Goal: Task Accomplishment & Management: Manage account settings

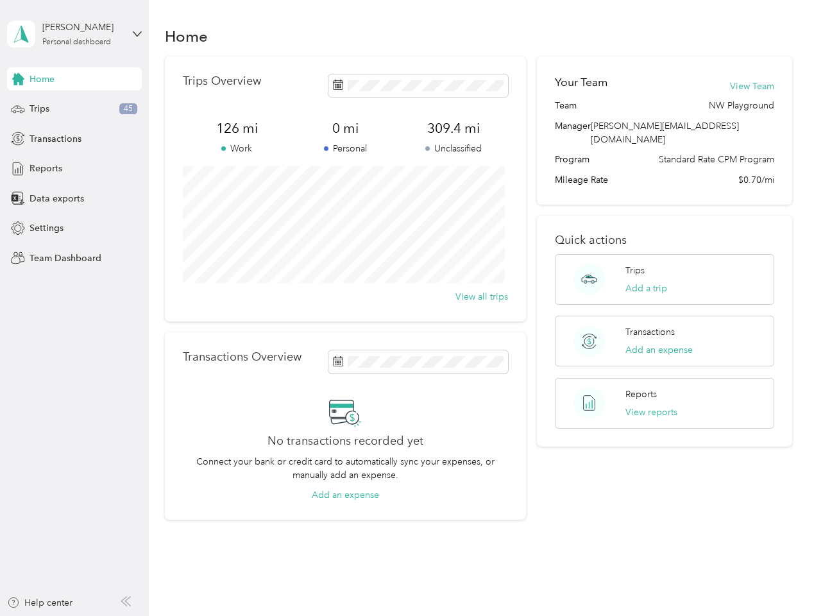
click at [407, 308] on div "Trips Overview 126 mi Work 0 mi Personal 309.4 mi Unclassified View all trips" at bounding box center [345, 188] width 361 height 265
click at [74, 34] on div "[PERSON_NAME]" at bounding box center [82, 27] width 80 height 13
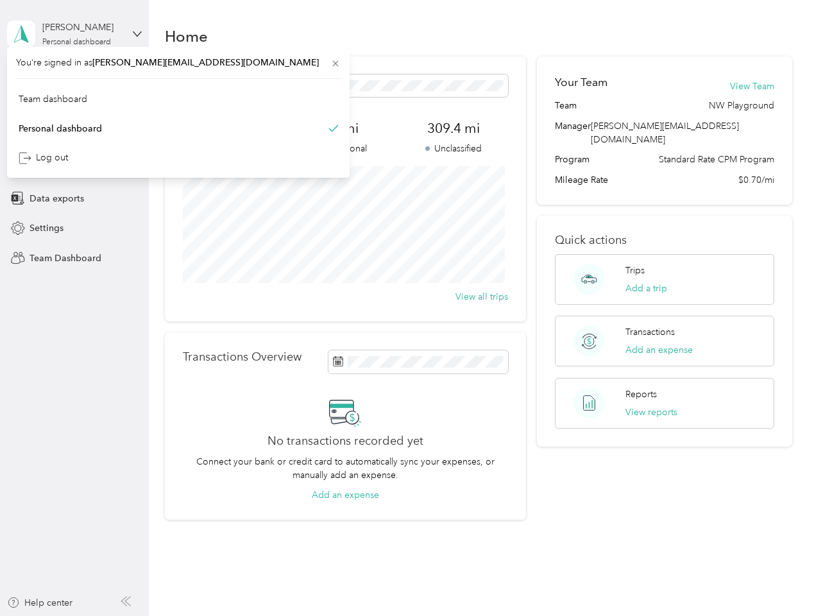
click at [74, 79] on div "You’re signed in as [PERSON_NAME][EMAIL_ADDRESS][DOMAIN_NAME] Team dashboard Pe…" at bounding box center [178, 112] width 343 height 131
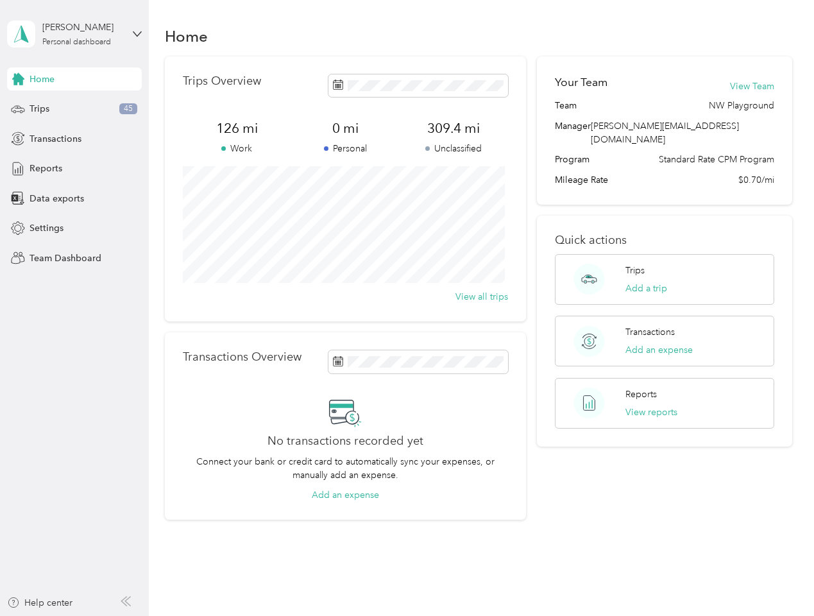
click at [18, 79] on div "You’re signed in as [PERSON_NAME][EMAIL_ADDRESS][DOMAIN_NAME] Team dashboard Pe…" at bounding box center [178, 112] width 343 height 131
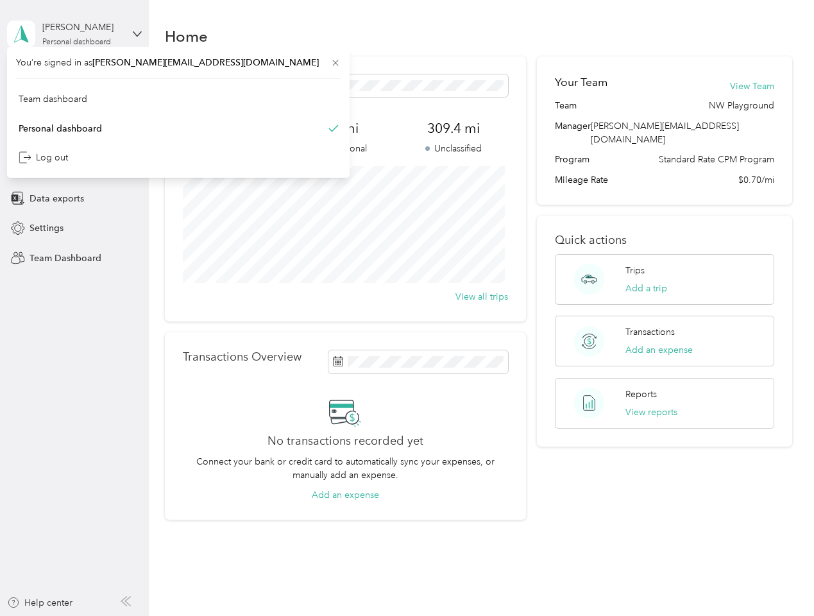
click at [74, 109] on div "Trips 45" at bounding box center [74, 109] width 135 height 23
